Goal: Check status: Check status

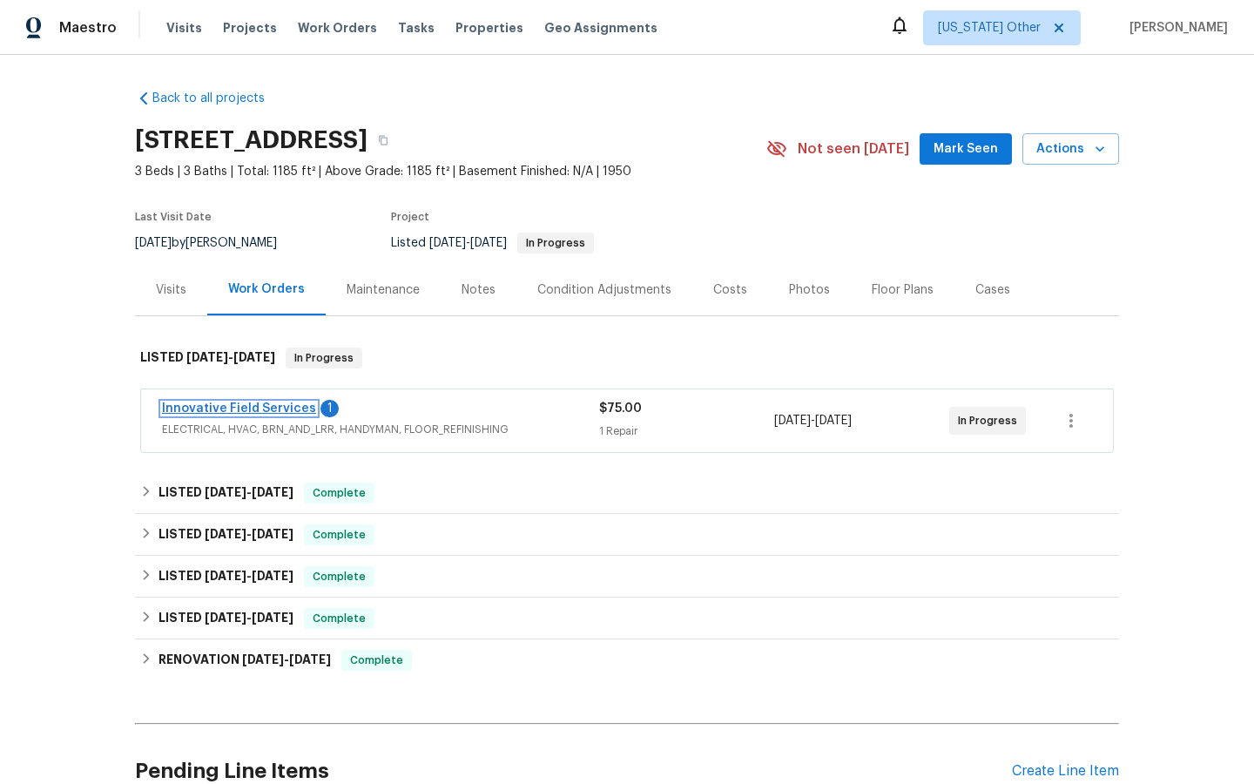
click at [185, 409] on link "Innovative Field Services" at bounding box center [239, 408] width 154 height 12
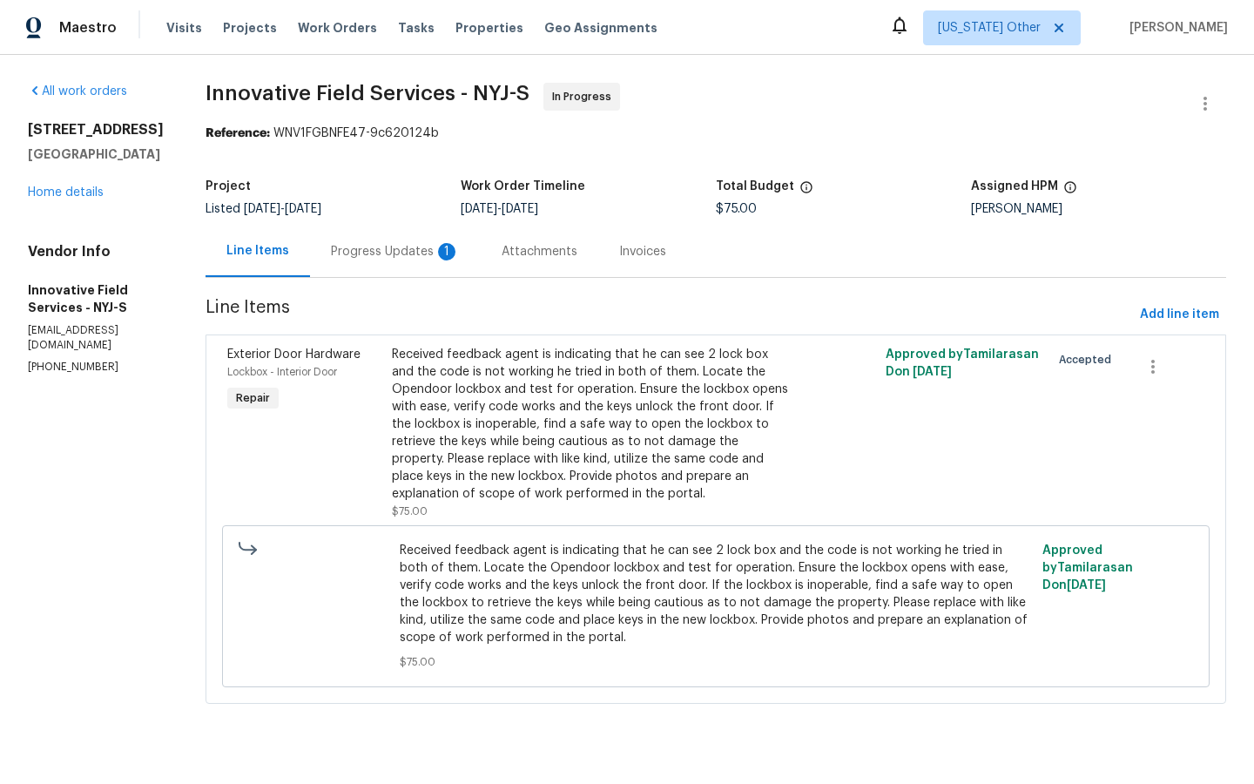
click at [364, 253] on div "Progress Updates 1" at bounding box center [395, 251] width 129 height 17
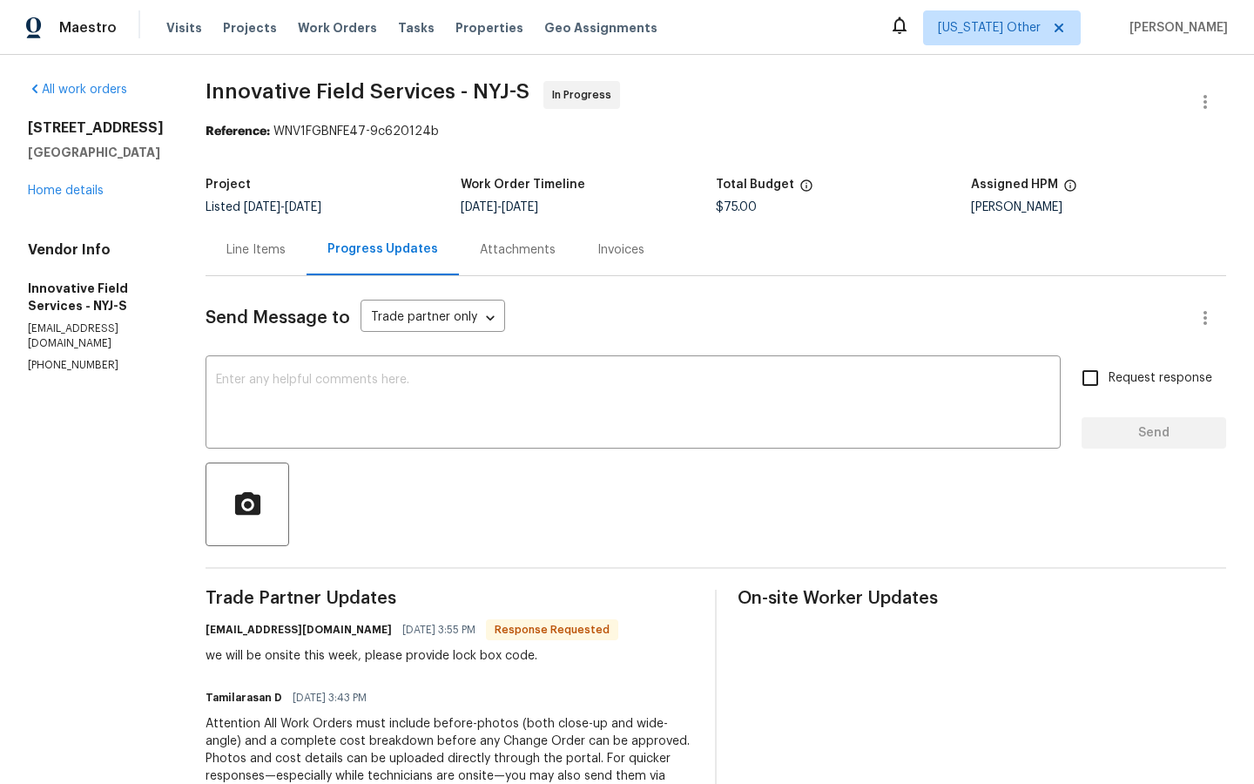
scroll to position [3, 0]
click at [53, 196] on link "Home details" at bounding box center [66, 190] width 76 height 12
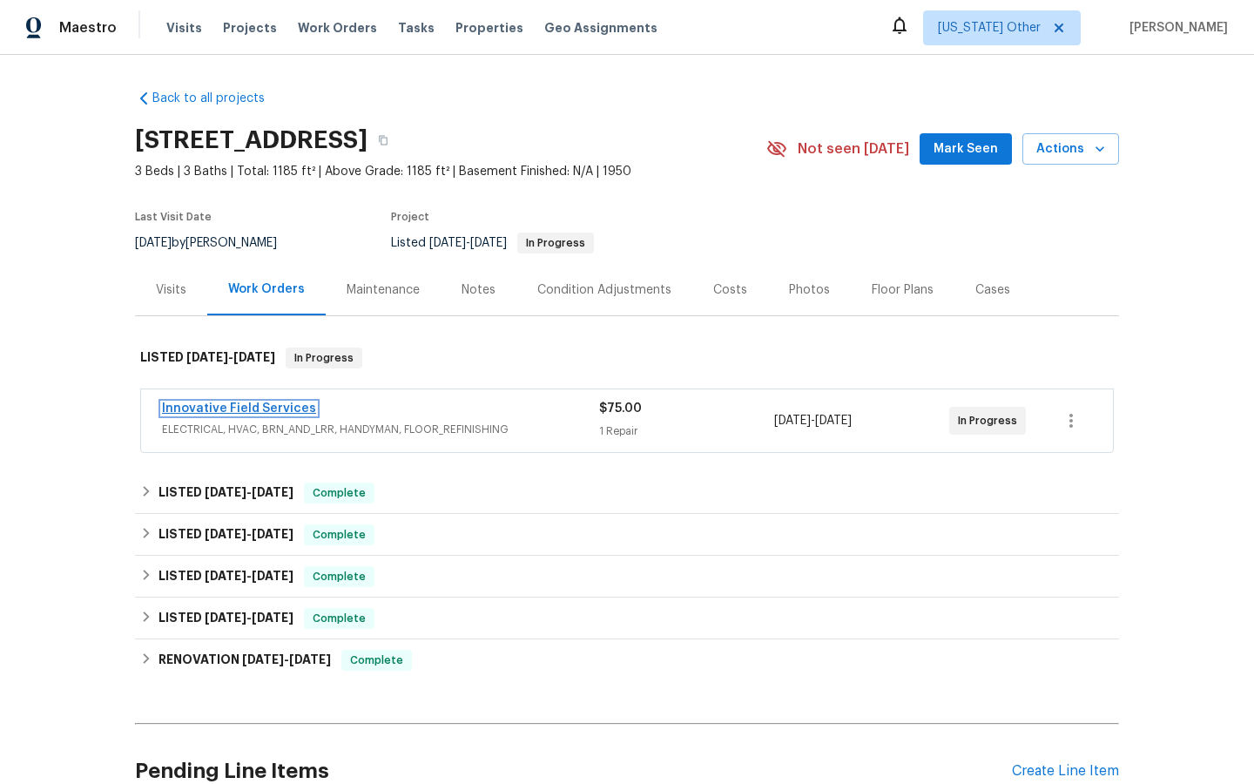
click at [221, 404] on link "Innovative Field Services" at bounding box center [239, 408] width 154 height 12
